Goal: Transaction & Acquisition: Purchase product/service

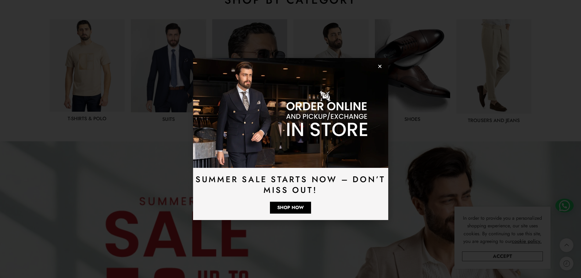
click at [379, 67] on icon "Close" at bounding box center [380, 66] width 5 height 5
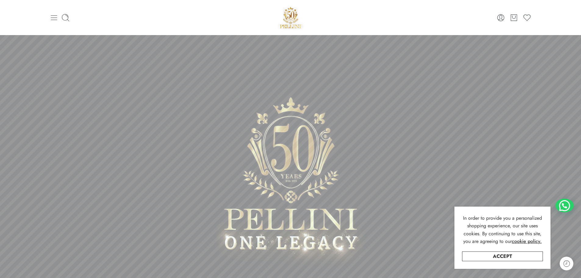
click at [52, 17] on icon at bounding box center [54, 17] width 6 height 5
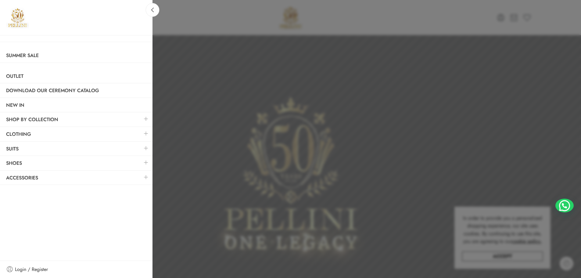
click at [146, 135] on link at bounding box center [146, 133] width 13 height 13
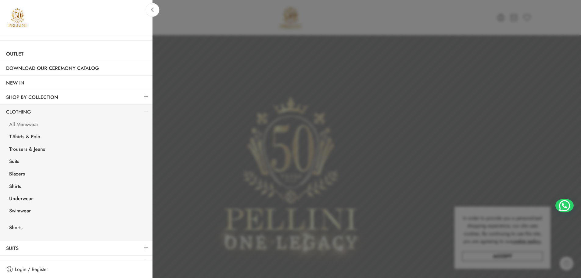
scroll to position [31, 0]
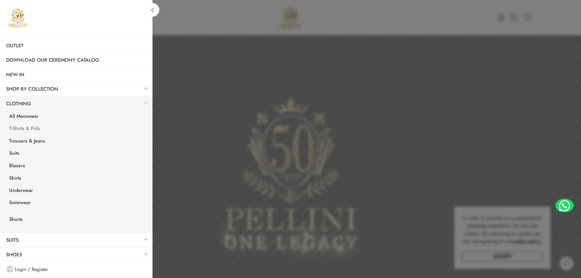
click at [24, 128] on link "T-Shirts & Polo" at bounding box center [77, 129] width 149 height 13
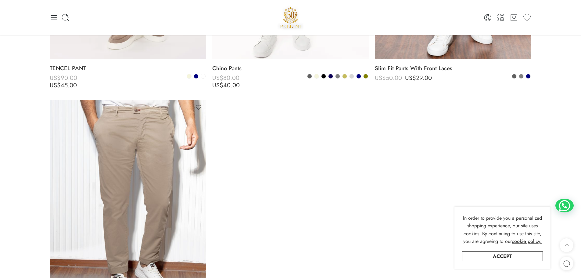
scroll to position [854, 0]
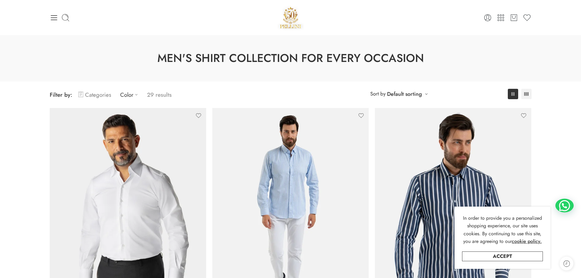
click at [106, 95] on link "Categories" at bounding box center [94, 95] width 33 height 14
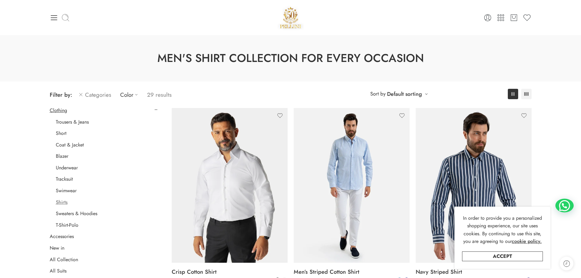
click at [63, 17] on icon at bounding box center [65, 17] width 9 height 9
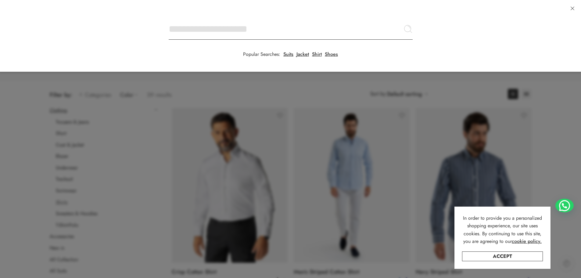
click at [169, 18] on input "Search here" at bounding box center [291, 28] width 244 height 21
type input "*"
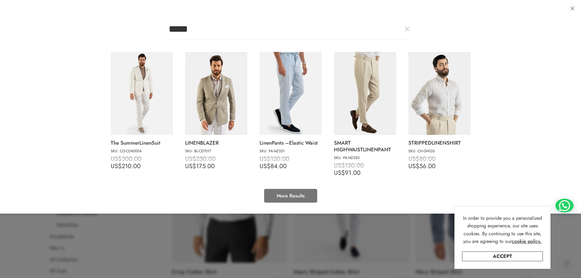
click at [295, 199] on link "More Results" at bounding box center [290, 196] width 53 height 14
type input "*****"
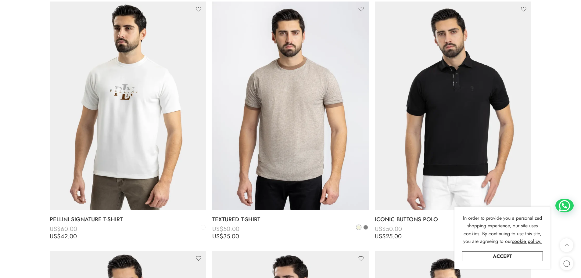
scroll to position [641, 0]
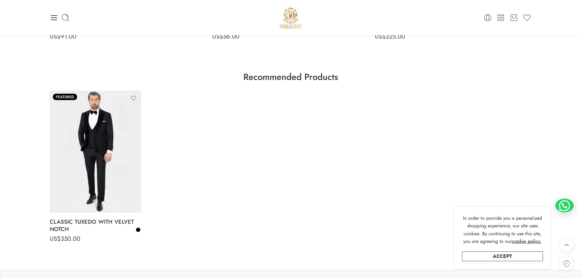
scroll to position [397, 0]
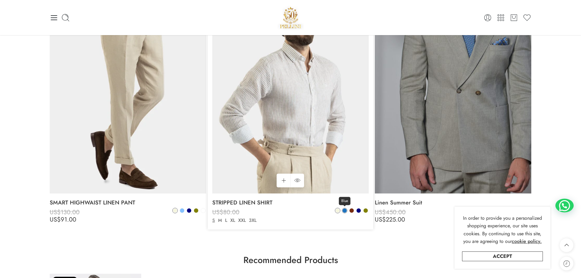
click at [345, 210] on span at bounding box center [345, 210] width 4 height 4
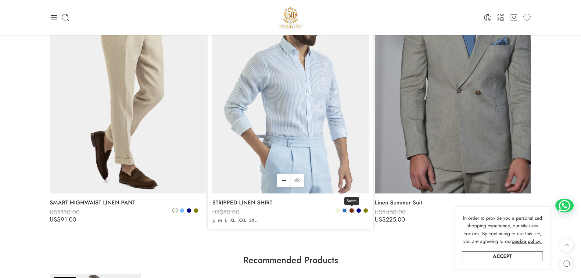
click at [350, 209] on span at bounding box center [352, 210] width 4 height 4
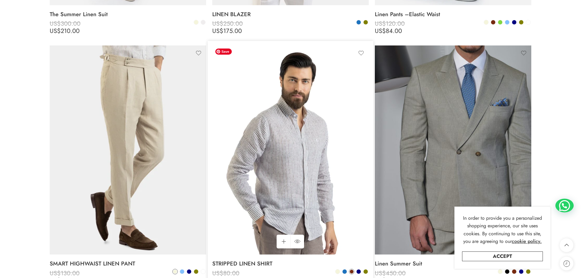
scroll to position [366, 0]
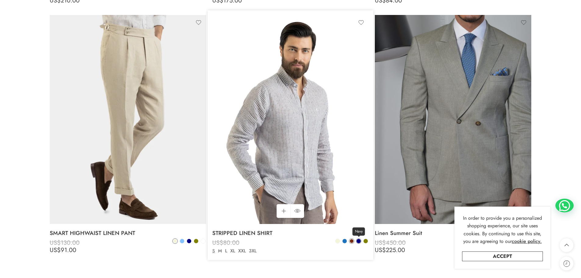
click at [358, 242] on span at bounding box center [359, 241] width 4 height 4
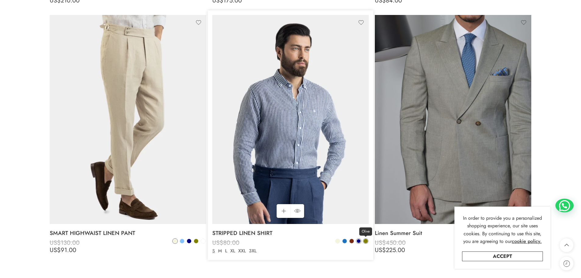
click at [366, 242] on span at bounding box center [366, 241] width 4 height 4
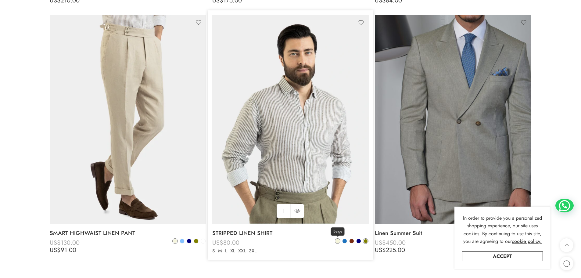
click at [339, 241] on span at bounding box center [338, 241] width 4 height 4
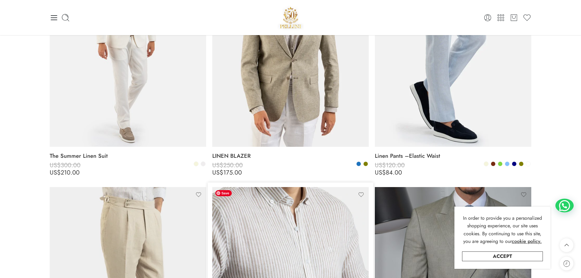
scroll to position [183, 0]
